Goal: Task Accomplishment & Management: Use online tool/utility

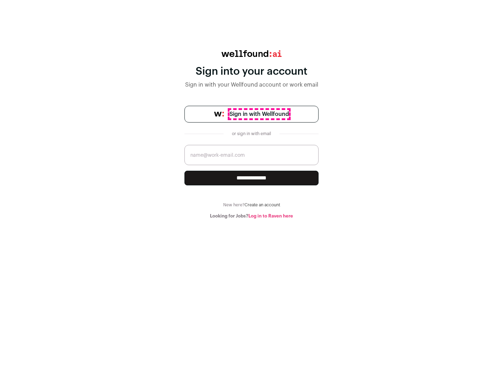
click at [259, 114] on span "Sign in with Wellfound" at bounding box center [258, 114] width 59 height 8
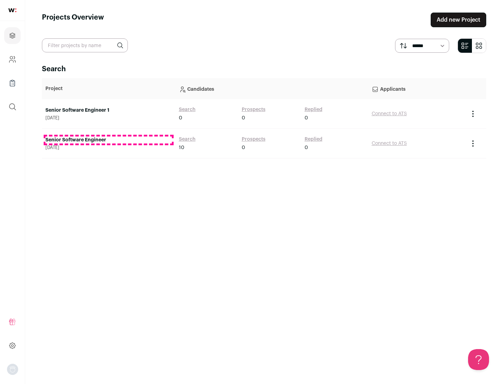
click at [108, 140] on link "Senior Software Engineer" at bounding box center [108, 139] width 126 height 7
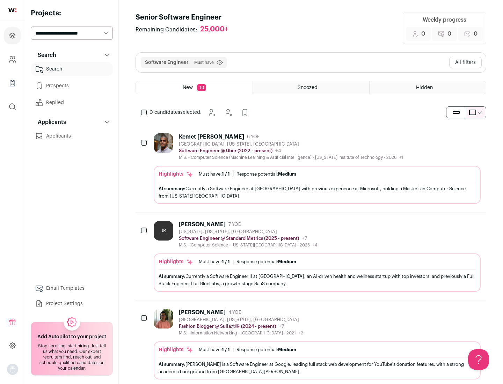
click at [311, 169] on div "Highlights Must have: 1 / 1 How many must haves have been fulfilled? | Response…" at bounding box center [317, 185] width 327 height 38
